Goal: Transaction & Acquisition: Purchase product/service

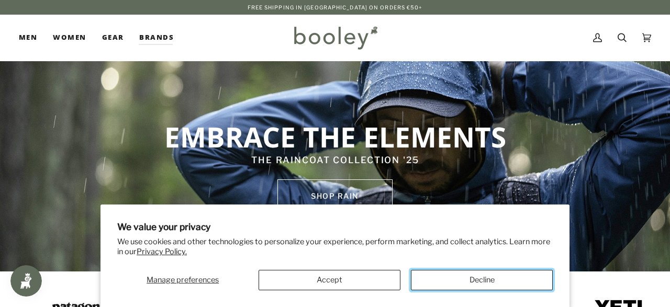
click at [441, 279] on button "Decline" at bounding box center [482, 280] width 142 height 20
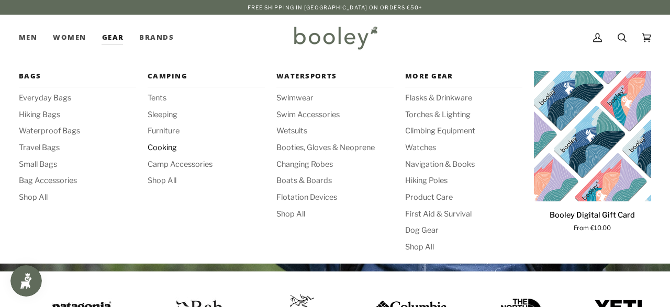
click at [173, 148] on span "Cooking" at bounding box center [206, 148] width 117 height 12
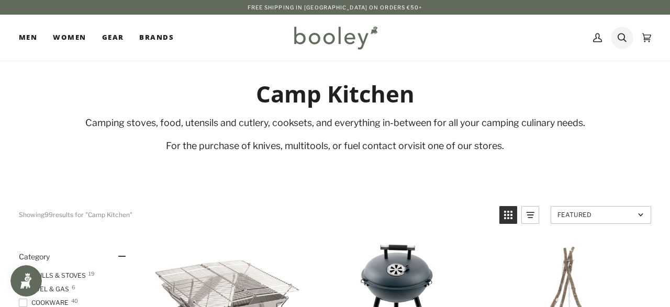
click at [622, 35] on icon at bounding box center [621, 38] width 9 height 16
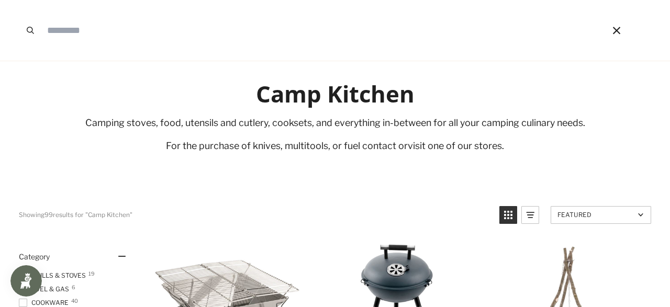
click at [341, 9] on input "Search our store" at bounding box center [310, 30] width 536 height 61
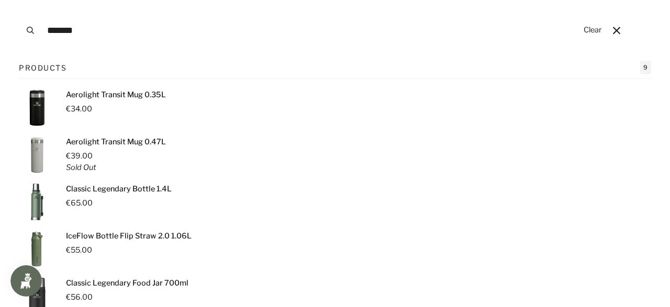
type input "*******"
click at [19, 0] on button "Search" at bounding box center [30, 30] width 23 height 61
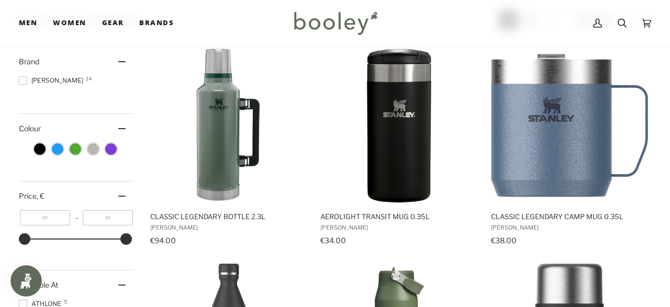
scroll to position [125, 0]
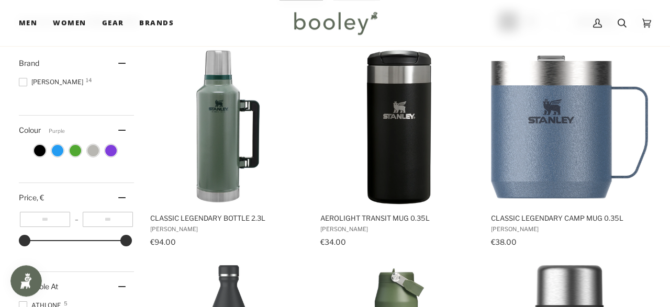
click at [112, 151] on span "Colour: Purple" at bounding box center [111, 151] width 12 height 12
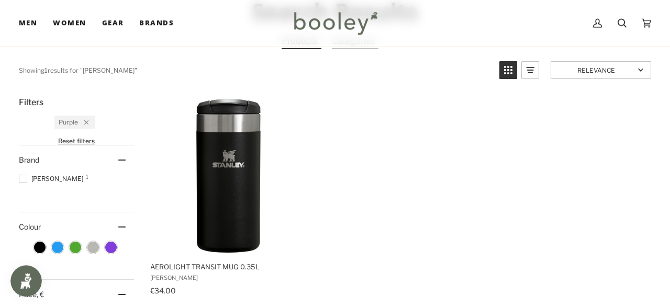
scroll to position [129, 0]
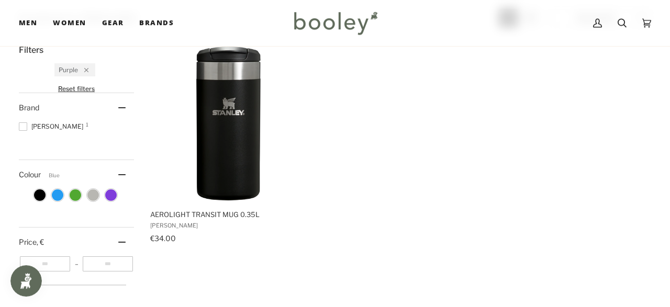
click at [58, 192] on span "Colour: Blue" at bounding box center [58, 195] width 12 height 12
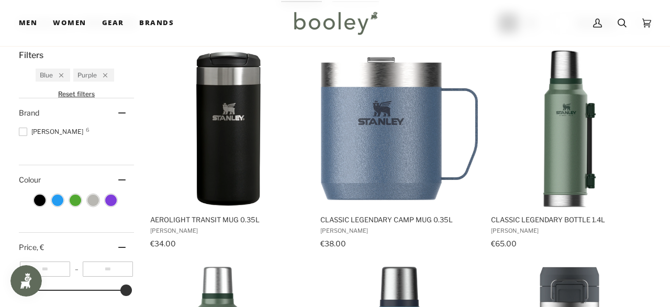
scroll to position [119, 0]
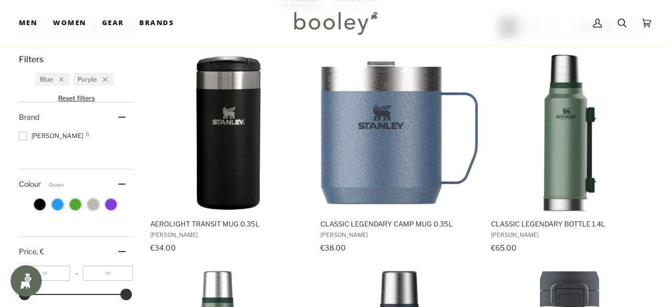
click at [72, 203] on span "Colour: Green" at bounding box center [76, 205] width 12 height 12
